Goal: Transaction & Acquisition: Purchase product/service

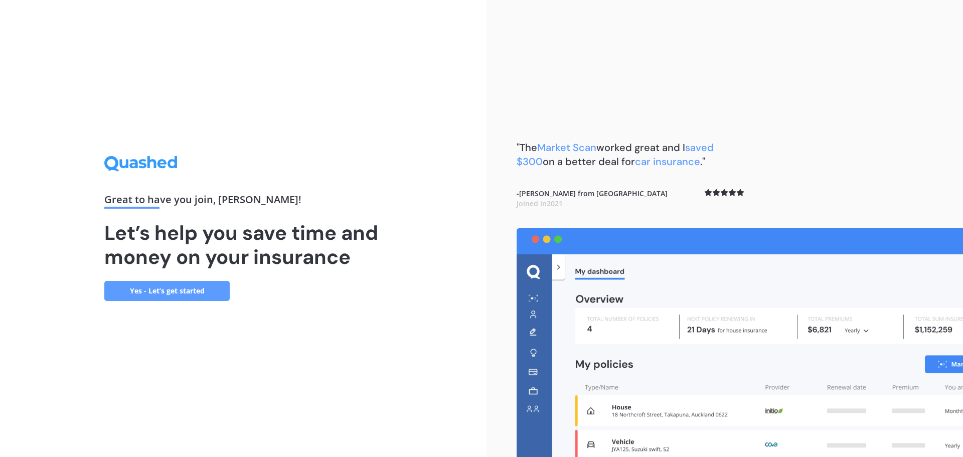
click at [194, 295] on link "Yes - Let’s get started" at bounding box center [166, 291] width 125 height 20
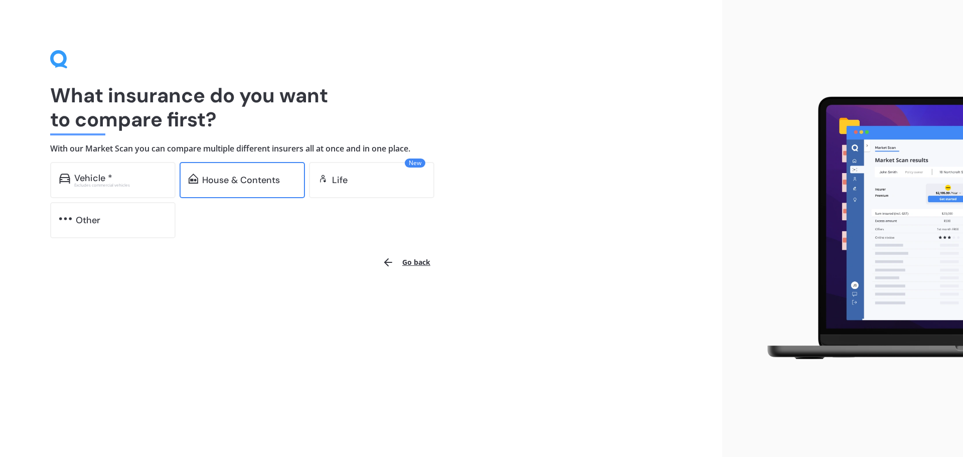
click at [237, 183] on div "House & Contents" at bounding box center [241, 180] width 78 height 10
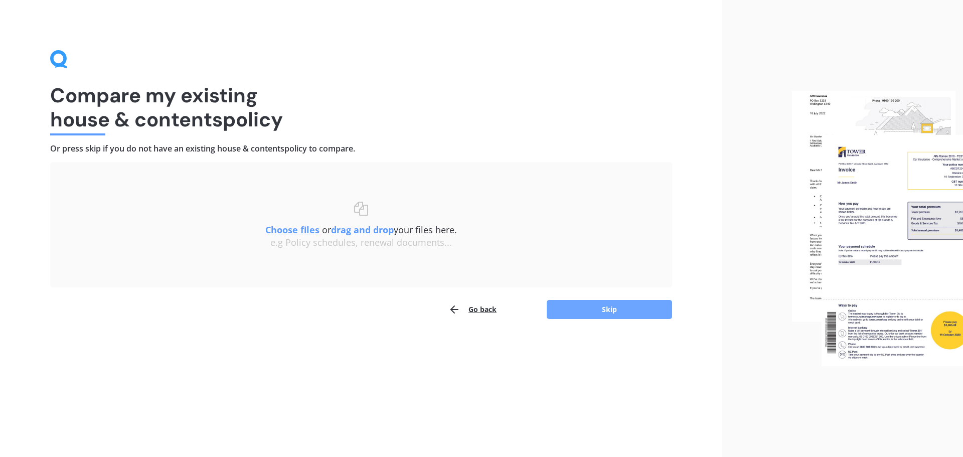
click at [630, 311] on button "Skip" at bounding box center [609, 309] width 125 height 19
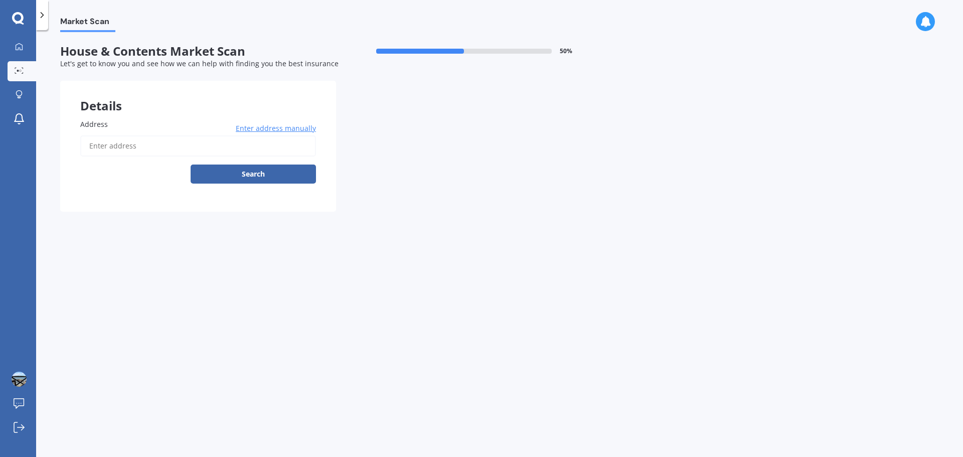
click at [124, 147] on input "Address" at bounding box center [198, 145] width 236 height 21
paste input "Hi [PERSON_NAME], One of my colleagues is considering purchasing the property a…"
click at [195, 145] on input "Hi [PERSON_NAME], One of my colleagues is considering purchasing the property a…" at bounding box center [198, 145] width 236 height 21
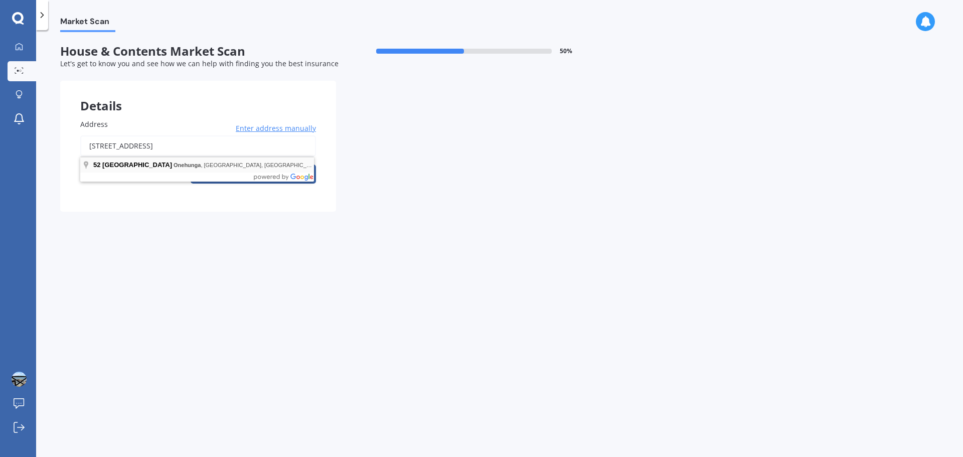
type input "[STREET_ADDRESS]"
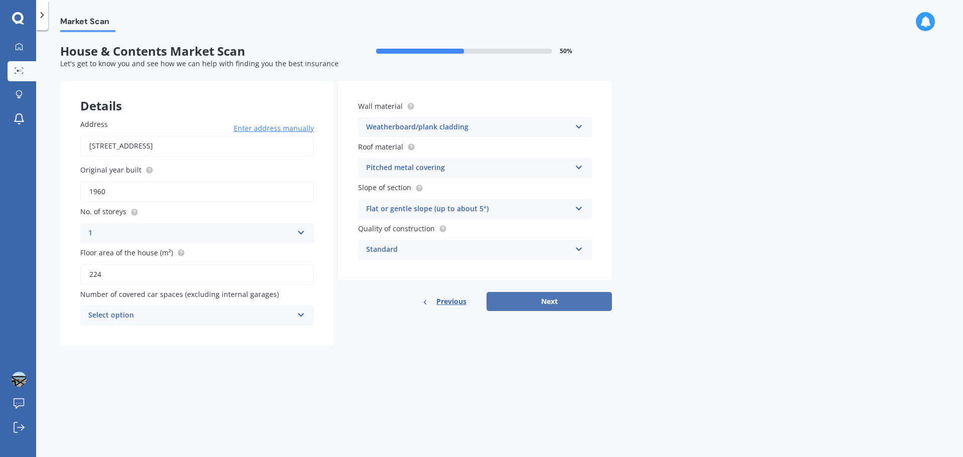
click at [557, 298] on button "Next" at bounding box center [549, 301] width 125 height 19
click at [301, 317] on icon at bounding box center [300, 313] width 9 height 7
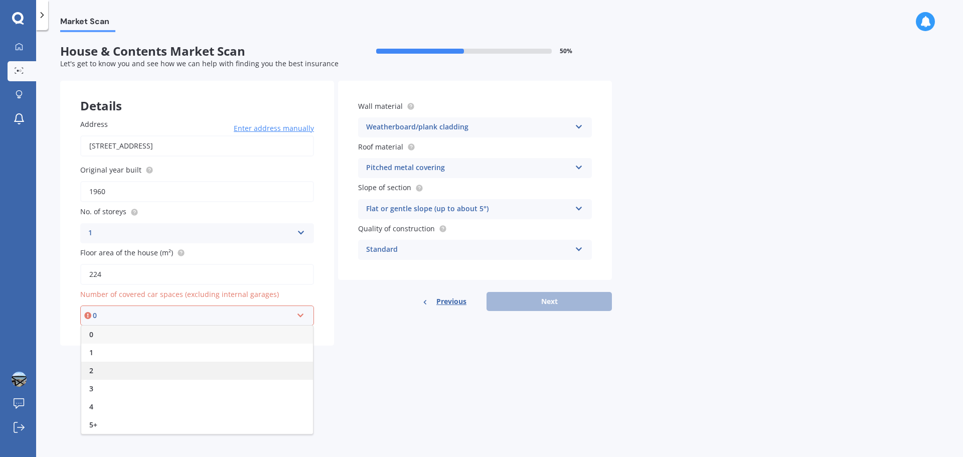
click at [207, 372] on div "2" at bounding box center [197, 371] width 232 height 18
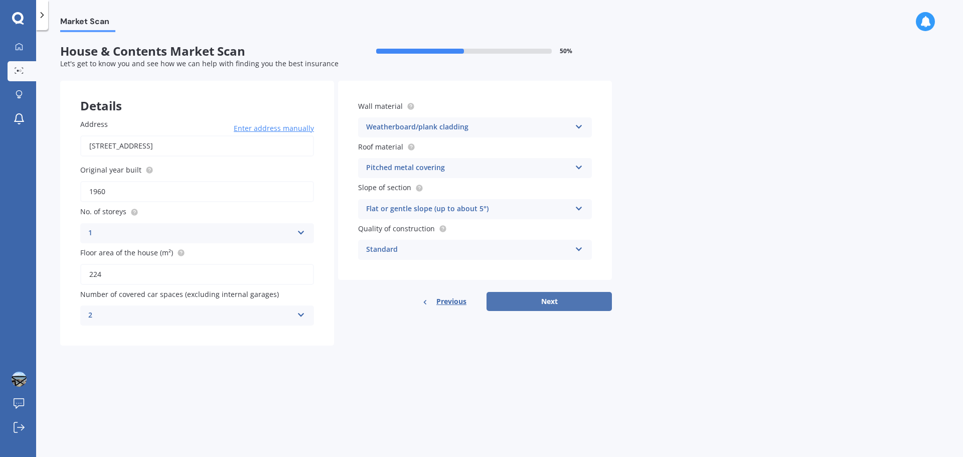
click at [546, 301] on button "Next" at bounding box center [549, 301] width 125 height 19
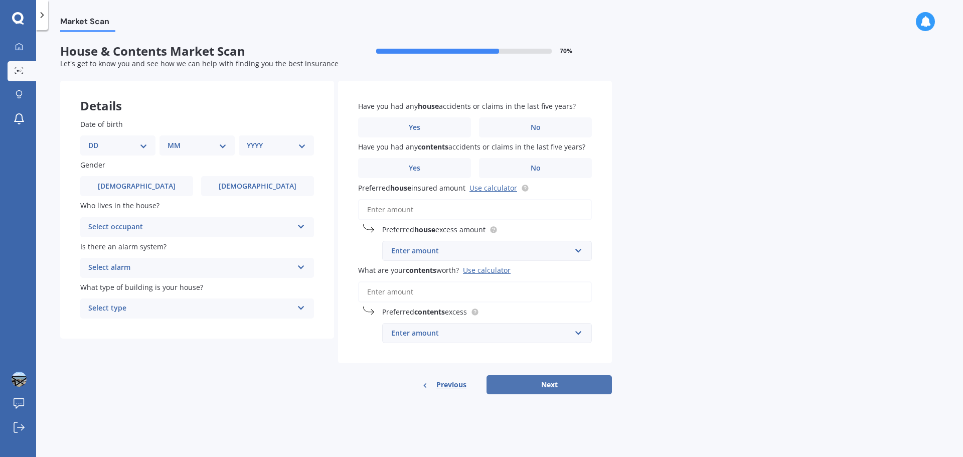
click at [569, 386] on button "Next" at bounding box center [549, 384] width 125 height 19
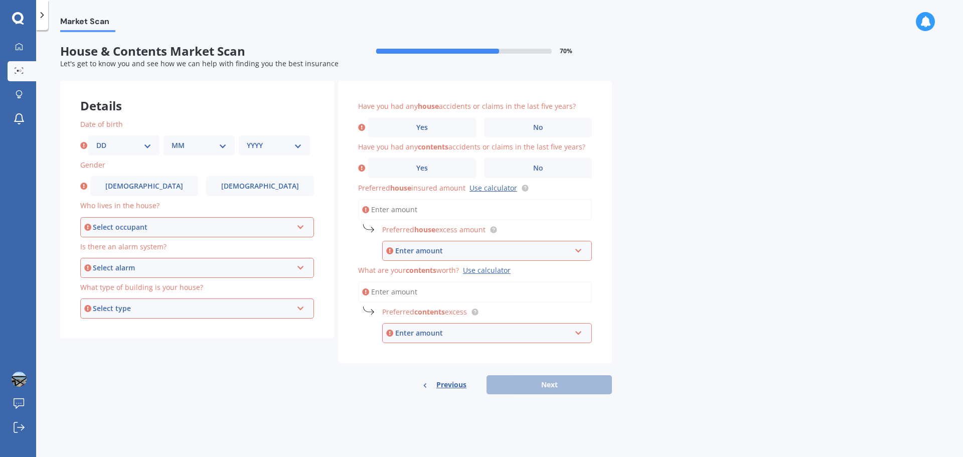
click at [569, 386] on div "Previous Next" at bounding box center [475, 384] width 274 height 19
click at [148, 146] on select "DD 01 02 03 04 05 06 07 08 09 10 11 12 13 14 15 16 17 18 19 20 21 22 23 24 25 2…" at bounding box center [123, 145] width 55 height 11
click at [96, 140] on select "DD 01 02 03 04 05 06 07 08 09 10 11 12 13 14 15 16 17 18 19 20 21 22 23 24 25 2…" at bounding box center [123, 145] width 55 height 11
click at [149, 148] on select "DD 01 02 03 04 05 06 07 08 09 10 11 12 13 14 15 16 17 18 19 20 21 22 23 24 25 2…" at bounding box center [123, 145] width 55 height 11
select select "16"
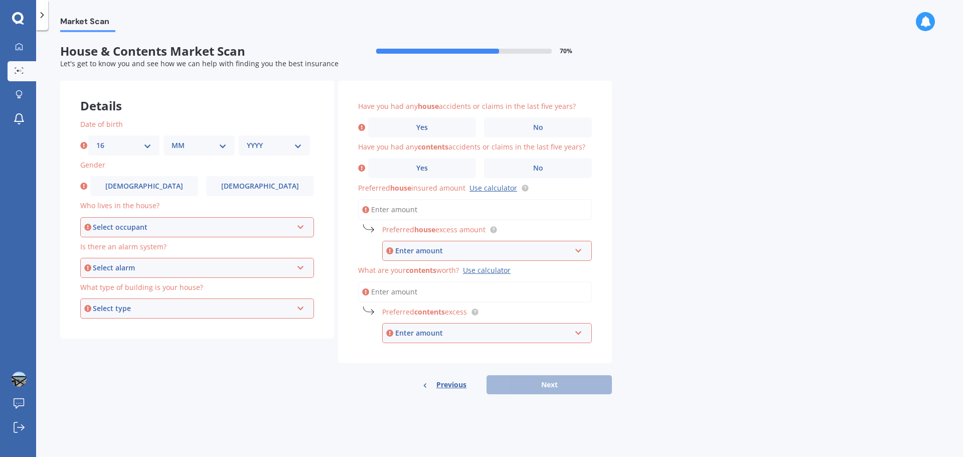
click at [96, 140] on select "DD 01 02 03 04 05 06 07 08 09 10 11 12 13 14 15 16 17 18 19 20 21 22 23 24 25 2…" at bounding box center [123, 145] width 55 height 11
click at [225, 147] on select "MM 01 02 03 04 05 06 07 08 09 10 11 12" at bounding box center [199, 145] width 55 height 11
select select "06"
click at [172, 140] on select "MM 01 02 03 04 05 06 07 08 09 10 11 12" at bounding box center [199, 145] width 55 height 11
click at [300, 147] on select "YYYY 2009 2008 2007 2006 2005 2004 2003 2002 2001 2000 1999 1998 1997 1996 1995…" at bounding box center [274, 145] width 55 height 11
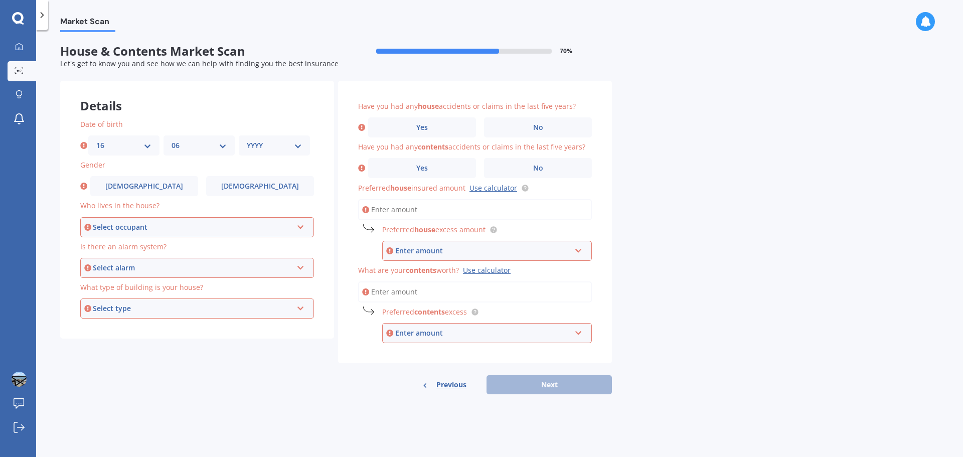
select select "1985"
click at [247, 140] on select "YYYY 2009 2008 2007 2006 2005 2004 2003 2002 2001 2000 1999 1998 1997 1996 1995…" at bounding box center [274, 145] width 55 height 11
click at [178, 190] on label "[DEMOGRAPHIC_DATA]" at bounding box center [144, 186] width 108 height 20
click at [0, 0] on input "[DEMOGRAPHIC_DATA]" at bounding box center [0, 0] width 0 height 0
click at [303, 228] on icon at bounding box center [300, 225] width 9 height 7
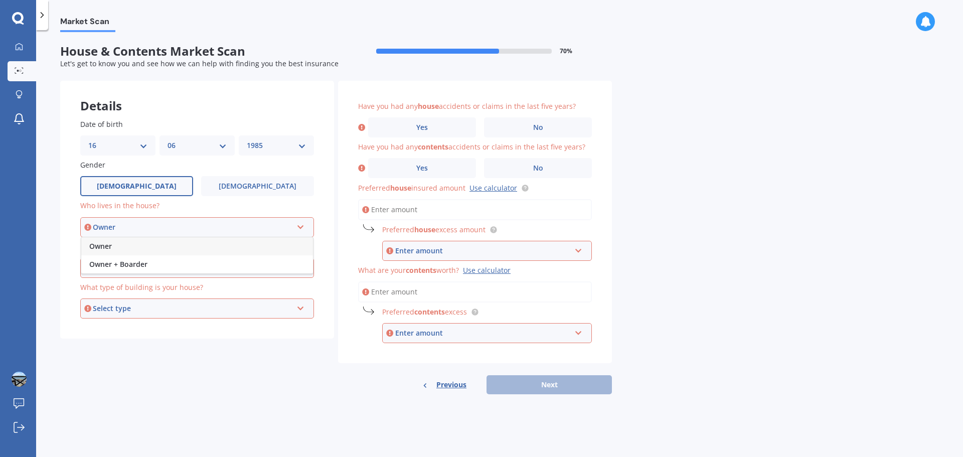
click at [123, 247] on div "Owner" at bounding box center [197, 246] width 232 height 18
click at [302, 268] on icon at bounding box center [300, 265] width 9 height 7
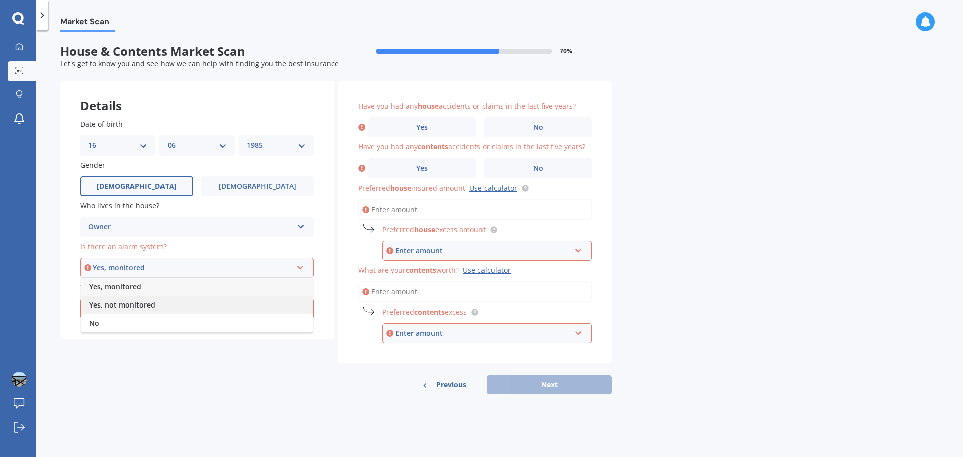
click at [143, 305] on span "Yes, not monitored" at bounding box center [122, 305] width 66 height 10
click at [303, 308] on icon at bounding box center [300, 306] width 9 height 7
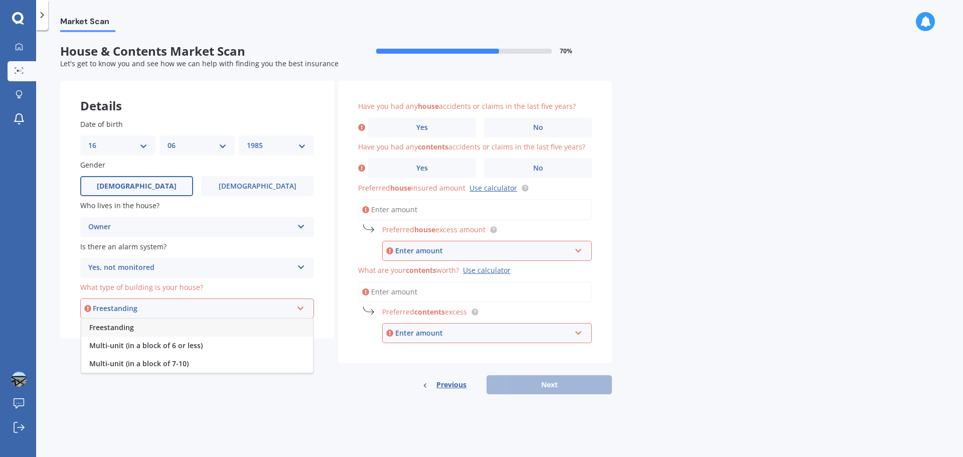
click at [163, 332] on div "Freestanding" at bounding box center [197, 328] width 232 height 18
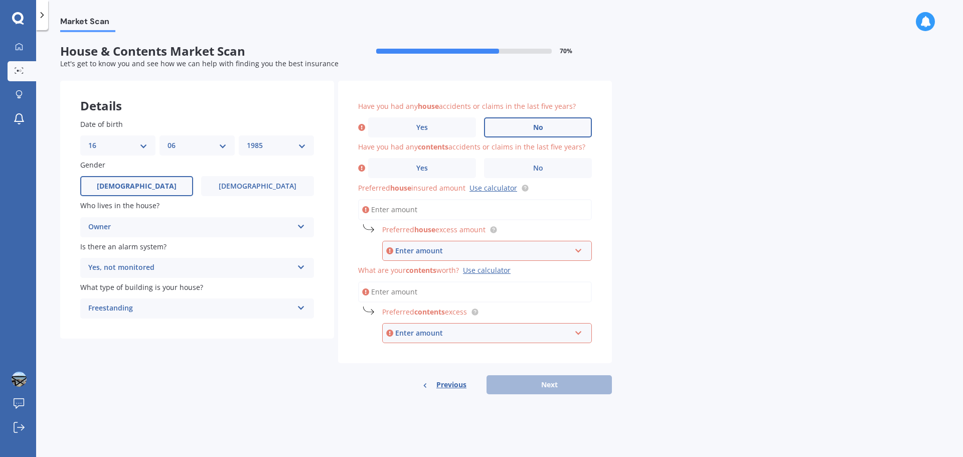
click at [528, 125] on label "No" at bounding box center [538, 127] width 108 height 20
click at [0, 0] on input "No" at bounding box center [0, 0] width 0 height 0
click at [512, 172] on label "No" at bounding box center [538, 168] width 108 height 20
click at [0, 0] on input "No" at bounding box center [0, 0] width 0 height 0
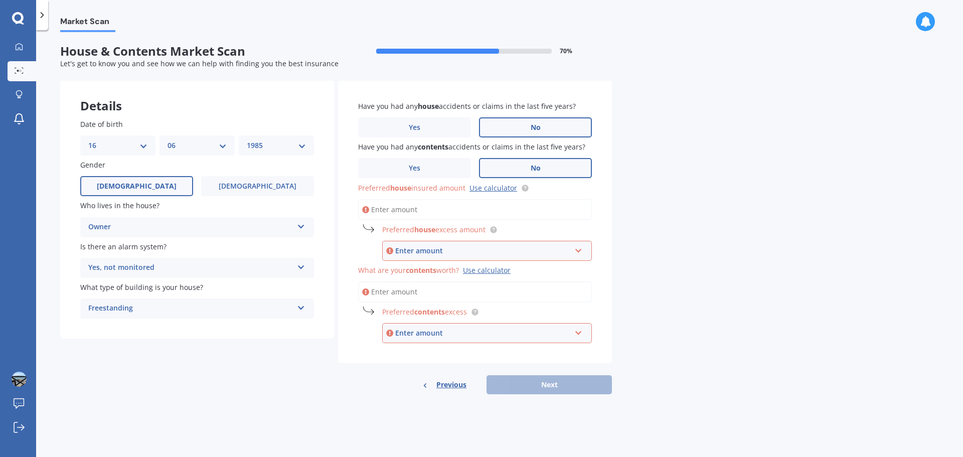
click at [428, 208] on input "Preferred house insured amount Use calculator" at bounding box center [475, 209] width 234 height 21
click at [500, 191] on link "Use calculator" at bounding box center [493, 188] width 48 height 10
